Goal: Information Seeking & Learning: Learn about a topic

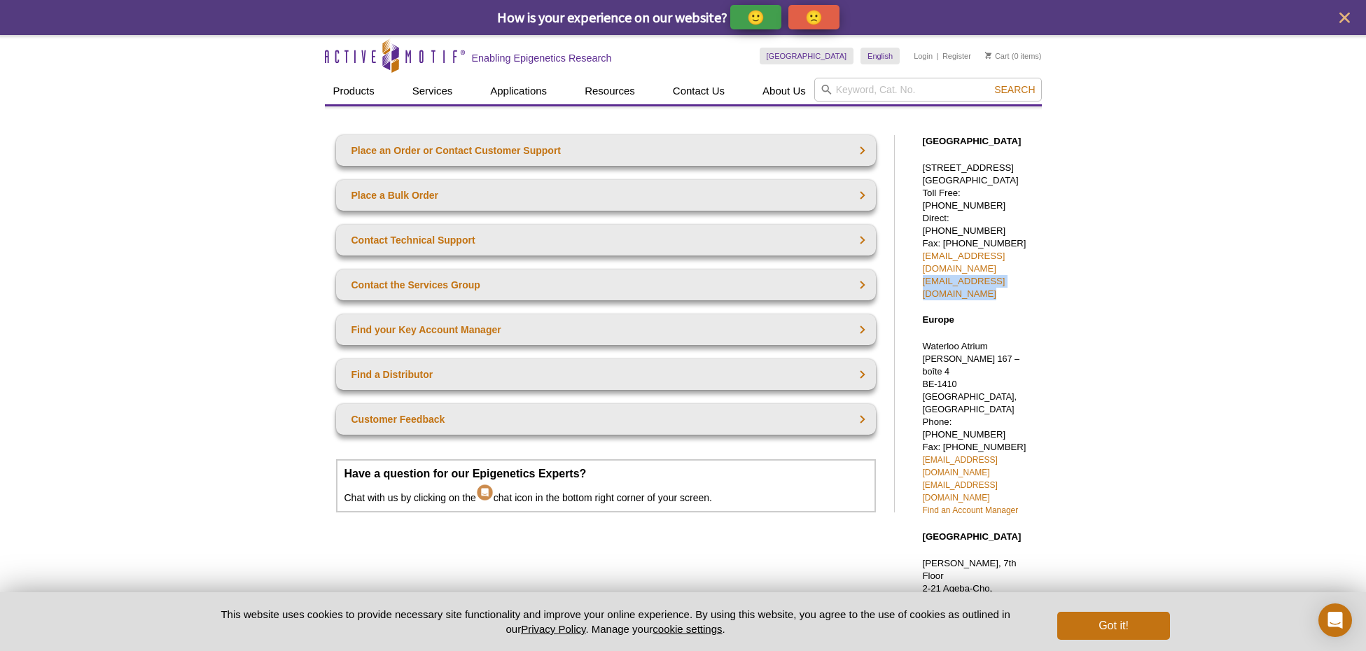
drag, startPoint x: 1058, startPoint y: 256, endPoint x: 914, endPoint y: 257, distance: 144.9
click at [914, 257] on div "Active Motif Logo Enabling Epigenetics Research 0 Search Skip to content Active…" at bounding box center [683, 545] width 1366 height 1020
copy link "tech_service@activemotif.com"
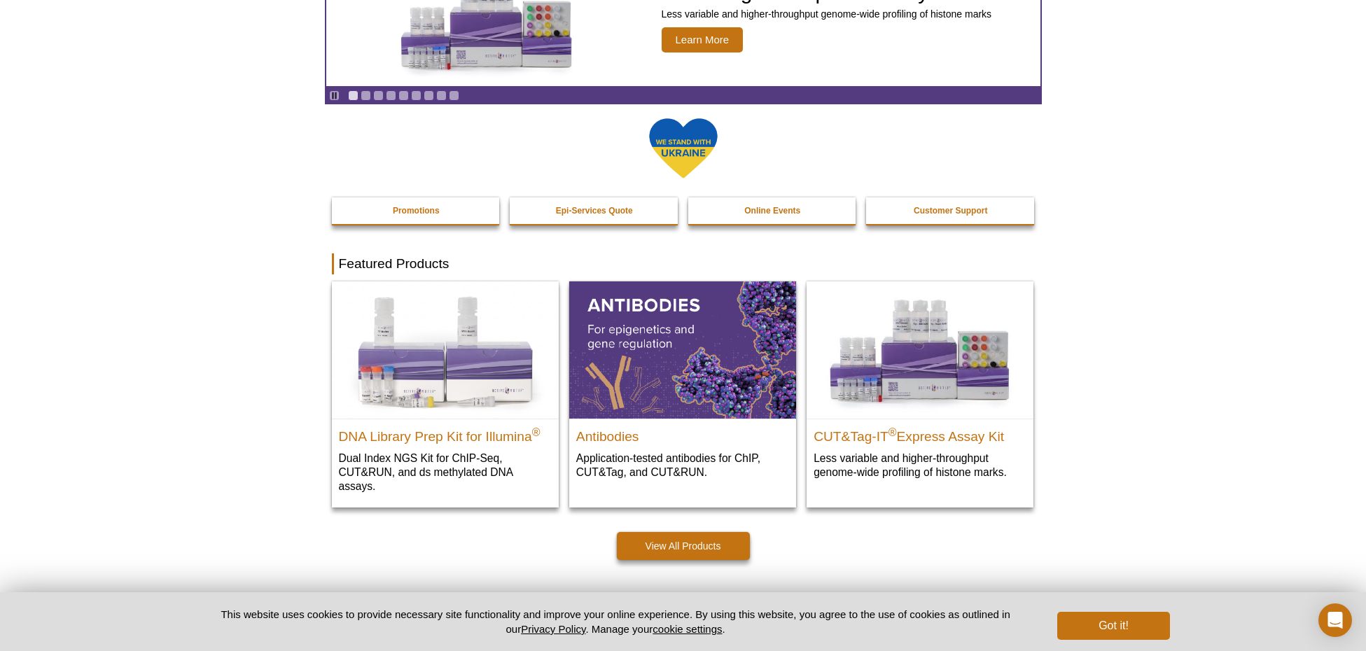
scroll to position [139, 0]
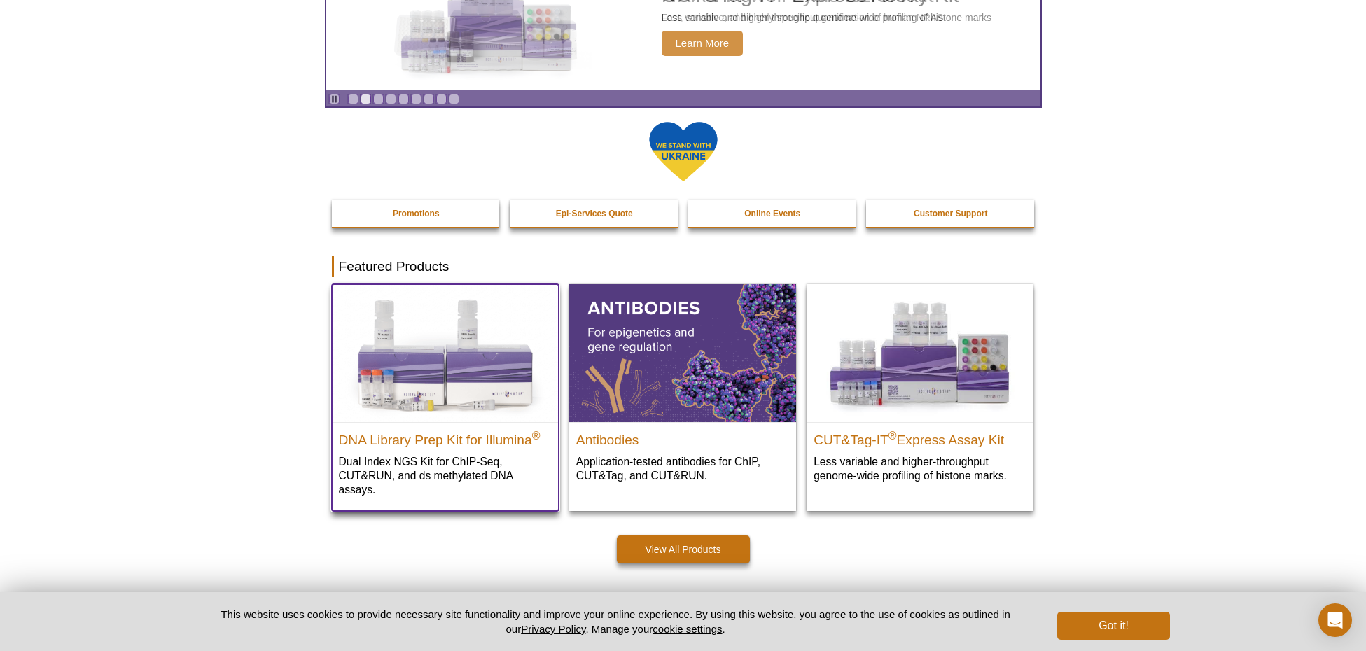
click at [470, 451] on div "DNA Library Prep Kit for Illumina ® Dual Index NGS Kit for ChIP-Seq, CUT&RUN, a…" at bounding box center [445, 466] width 227 height 89
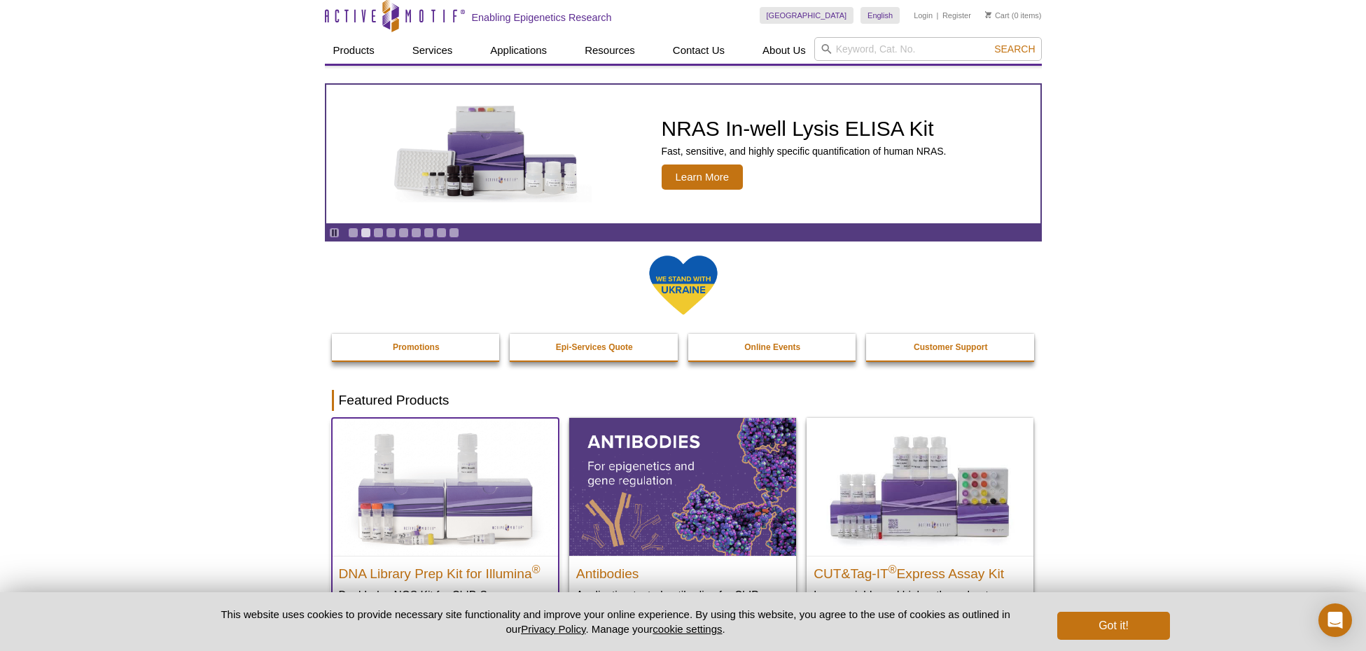
scroll to position [0, 0]
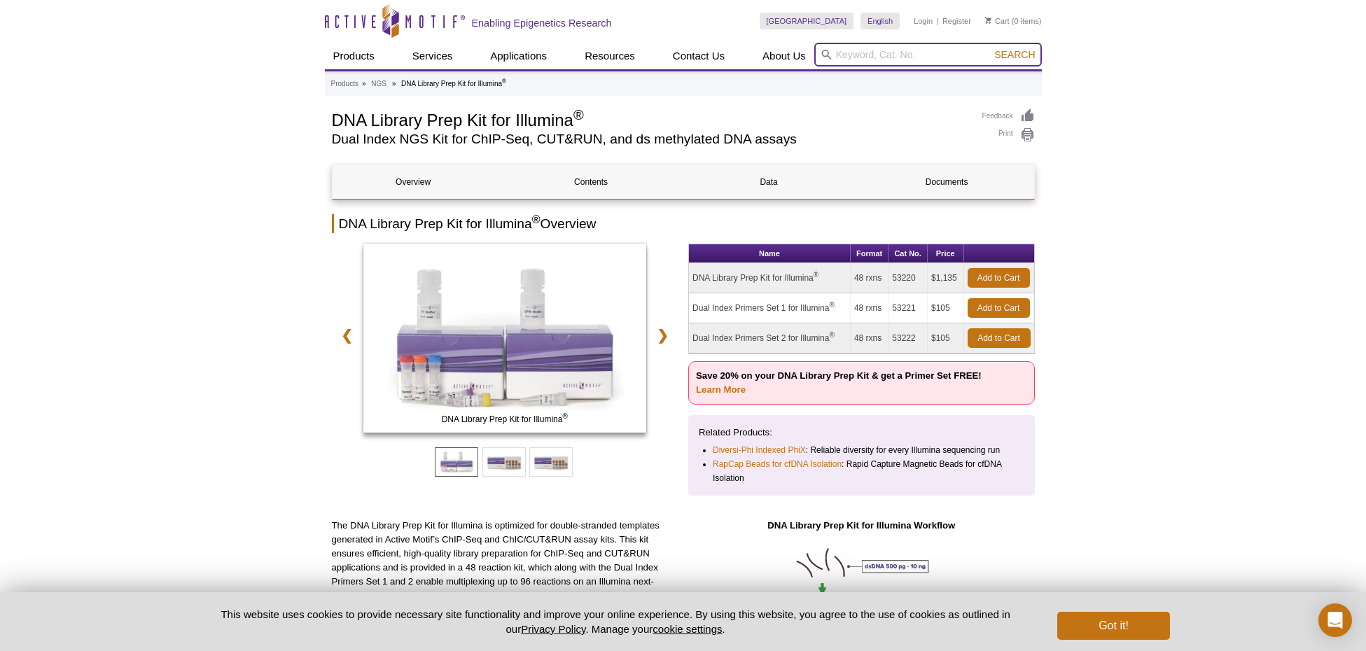
click at [914, 57] on input "search" at bounding box center [928, 55] width 228 height 24
type input "tn5"
click at [990, 48] on button "Search" at bounding box center [1014, 54] width 49 height 13
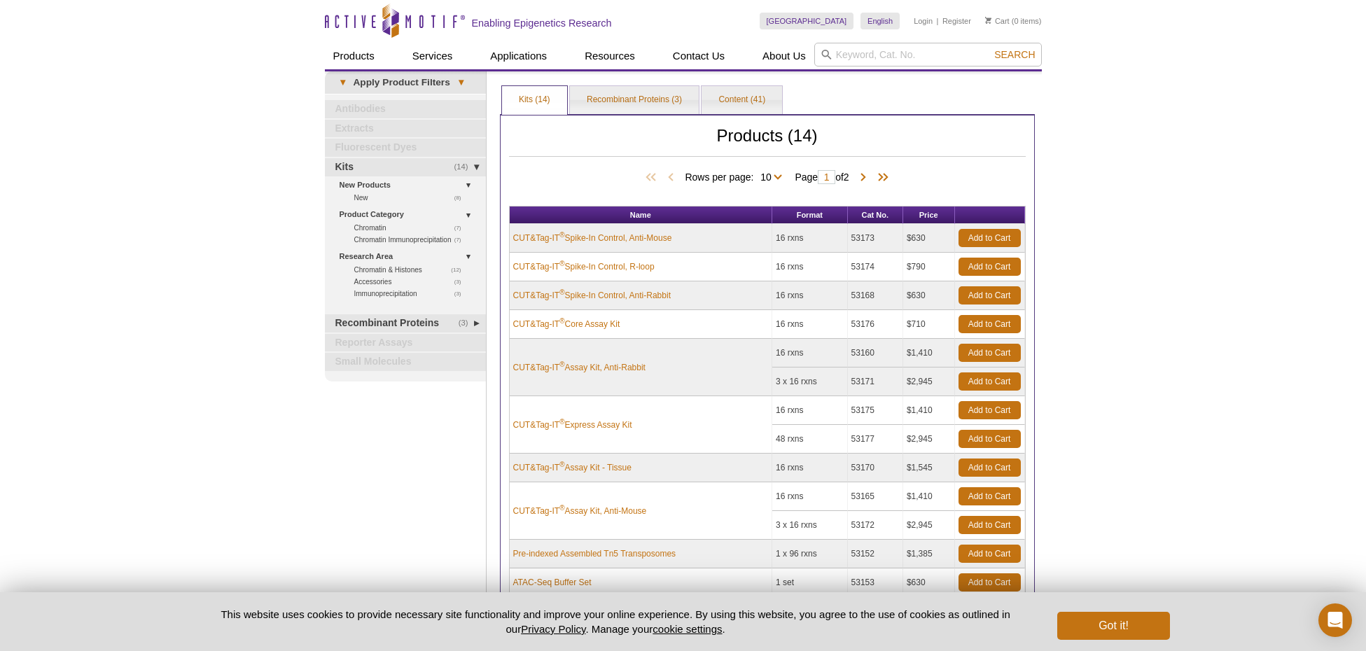
scroll to position [186, 0]
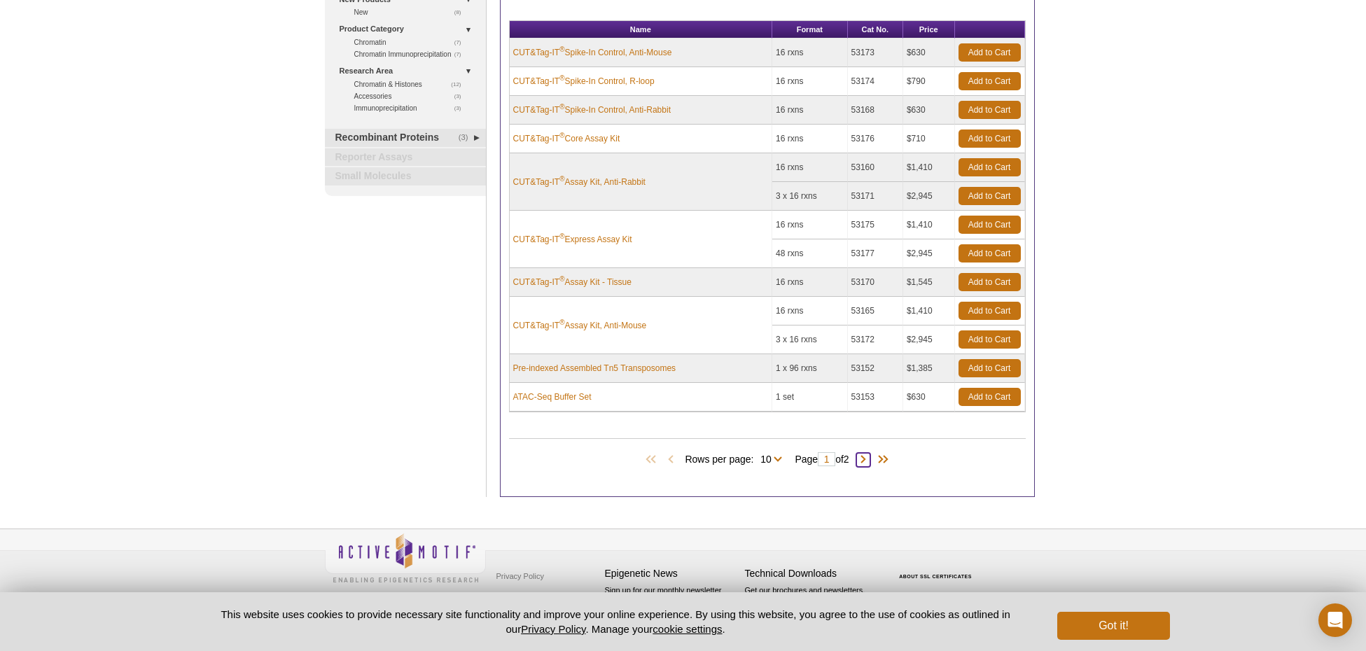
click at [868, 461] on span at bounding box center [863, 460] width 14 height 14
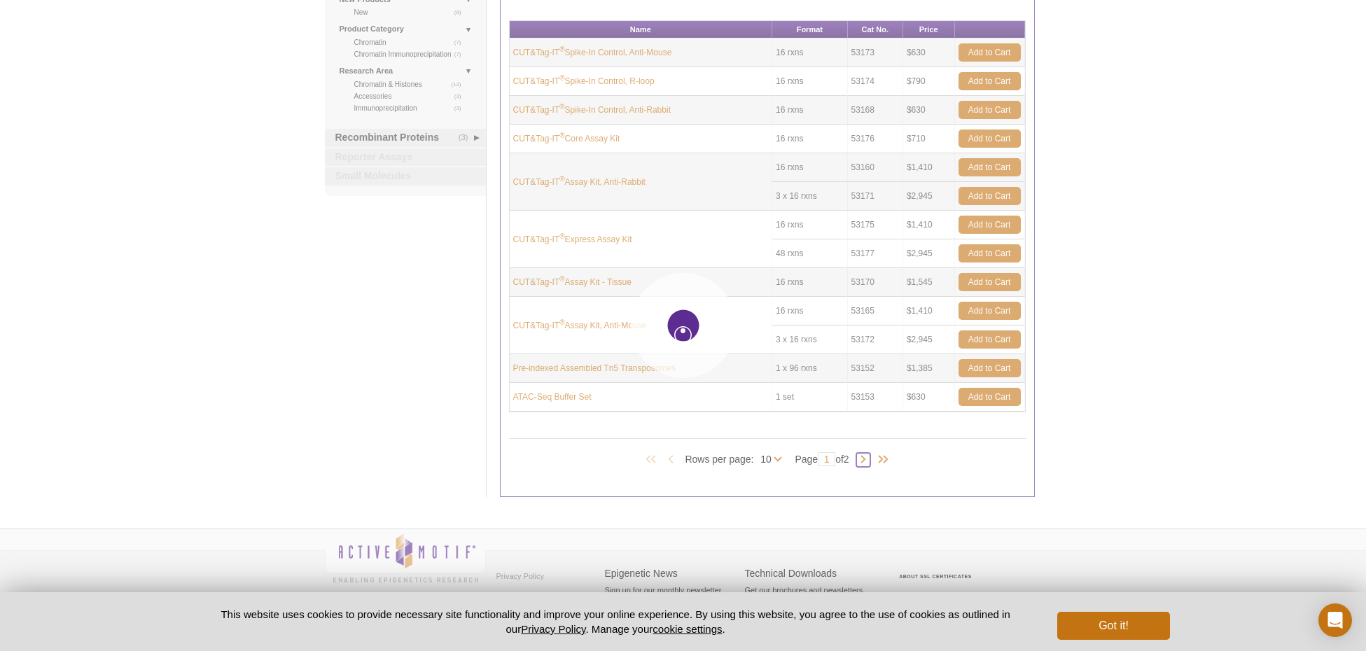
type input "2"
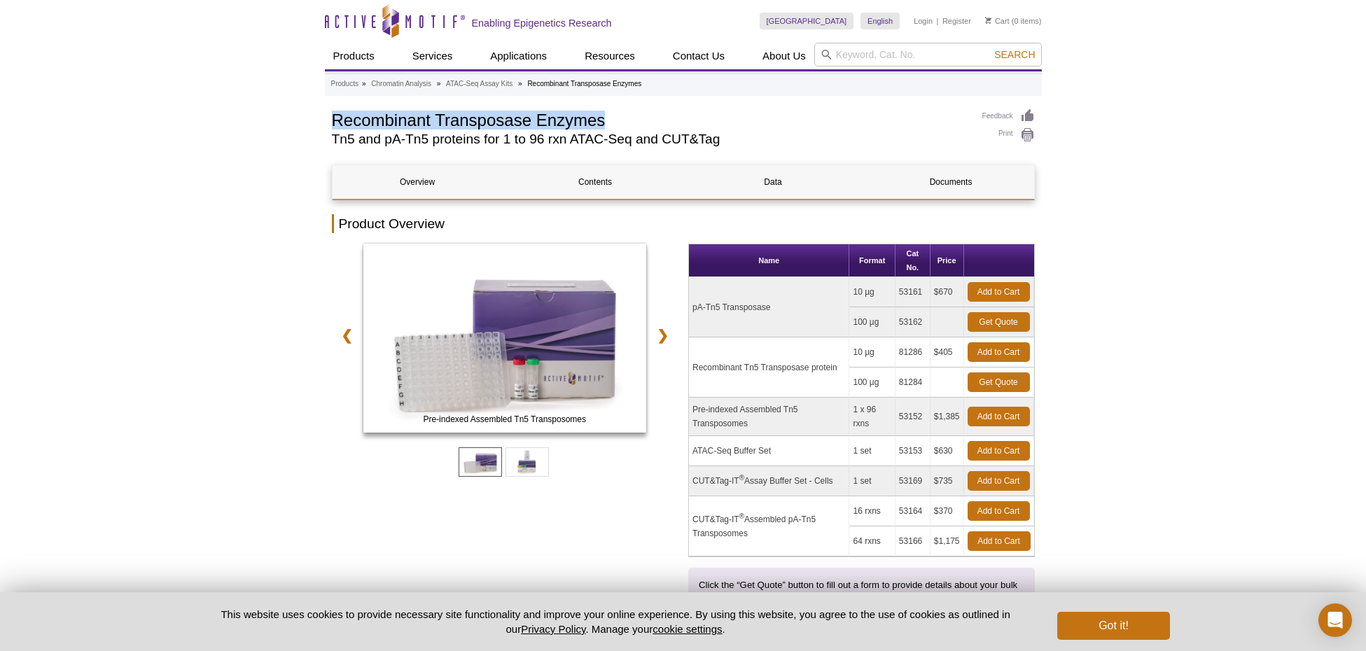
drag, startPoint x: 629, startPoint y: 118, endPoint x: 314, endPoint y: 109, distance: 314.4
drag, startPoint x: 759, startPoint y: 427, endPoint x: 686, endPoint y: 410, distance: 74.9
click at [686, 410] on div "Pre-indexed Assembled Tn5 Transposomes ATAC-Seq Buffer Set ❮ ❯ Name Format Cat …" at bounding box center [683, 437] width 703 height 387
click at [714, 416] on td "Pre-indexed Assembled Tn5 Transposomes" at bounding box center [769, 417] width 160 height 39
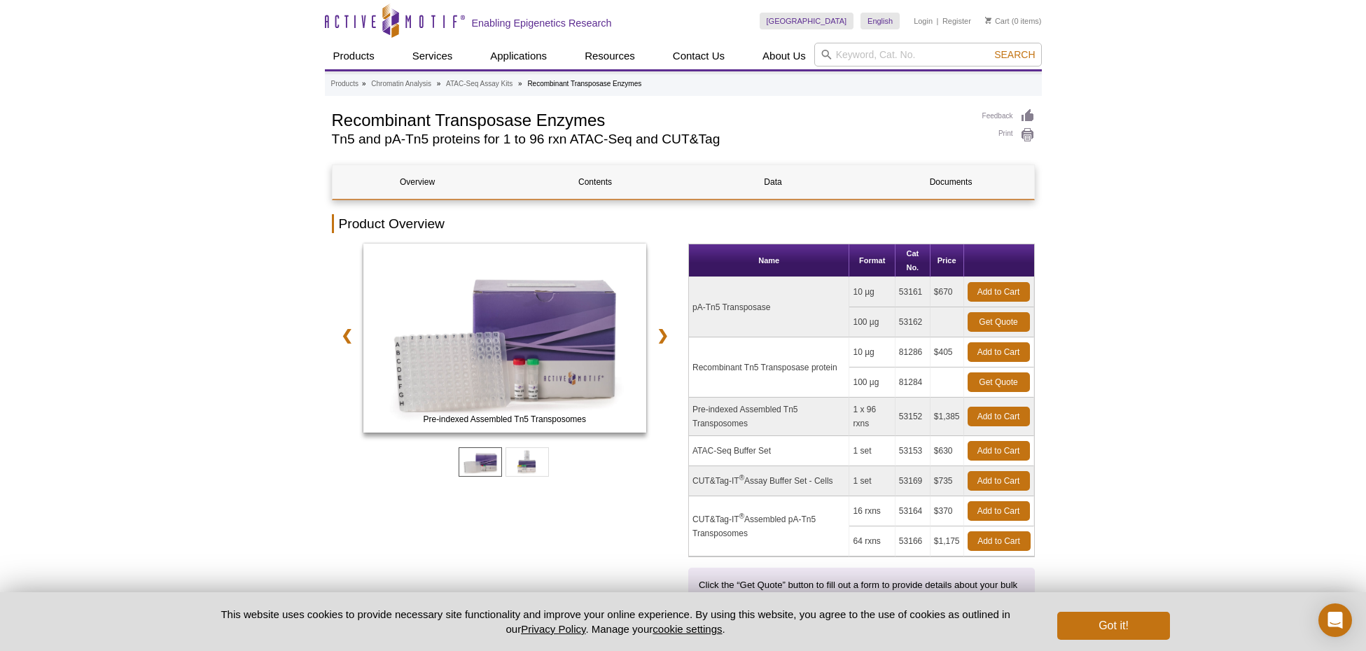
drag, startPoint x: 732, startPoint y: 423, endPoint x: 692, endPoint y: 403, distance: 44.1
click at [692, 403] on td "Pre-indexed Assembled Tn5 Transposomes" at bounding box center [769, 417] width 160 height 39
copy td "Pre-indexed Assembled Tn5 Transposomes"
